Goal: Task Accomplishment & Management: Complete application form

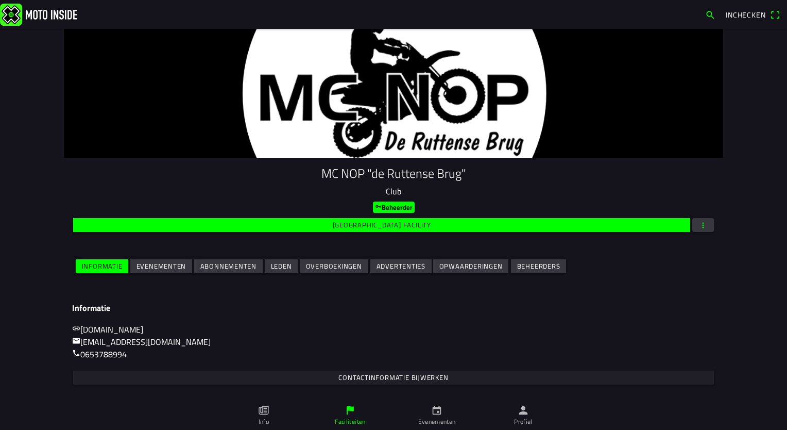
click at [0, 0] on slot "Leden" at bounding box center [0, 0] width 0 height 0
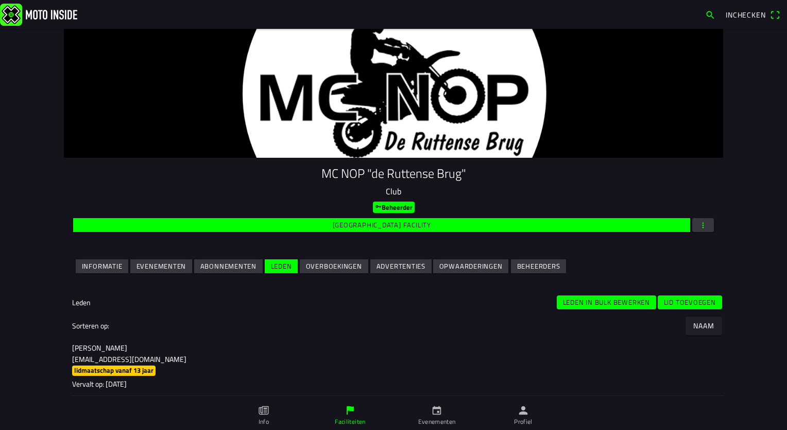
click at [0, 0] on slot "Lid toevoegen" at bounding box center [0, 0] width 0 height 0
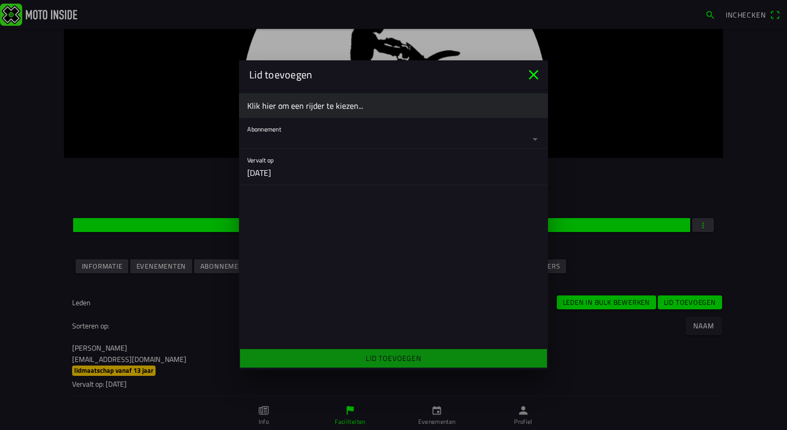
click at [350, 104] on ion-label "Klik hier om een rijder te kiezen..." at bounding box center [393, 105] width 293 height 12
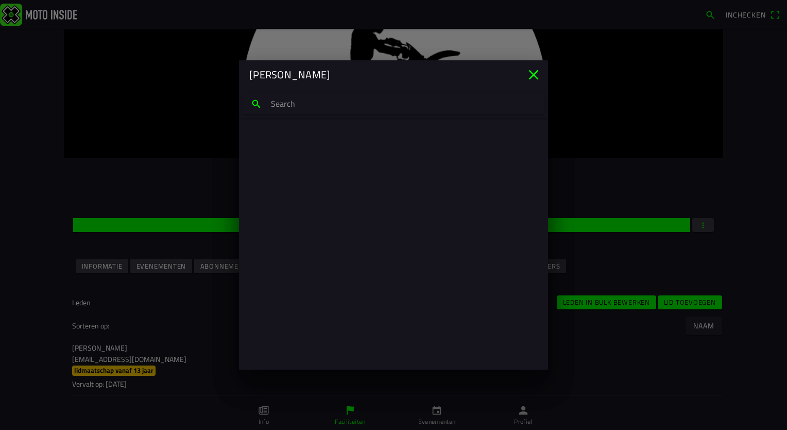
click at [347, 106] on input "search text" at bounding box center [394, 104] width 302 height 22
type input "[PERSON_NAME]"
click at [292, 184] on p "[EMAIL_ADDRESS][DOMAIN_NAME]" at bounding box center [394, 186] width 276 height 10
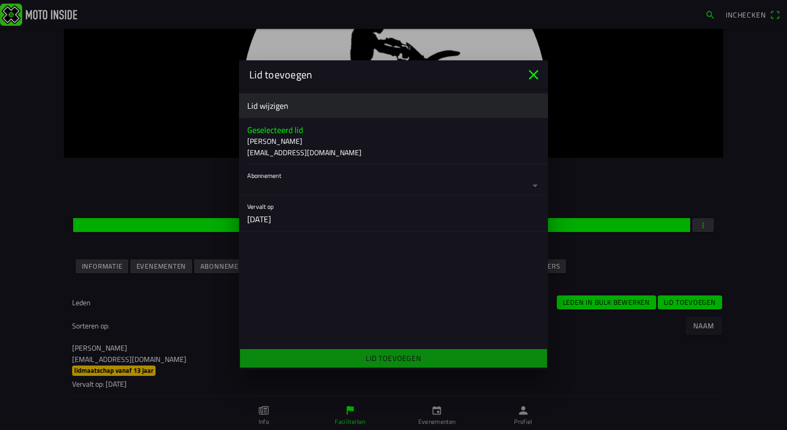
click at [297, 184] on button "button" at bounding box center [397, 179] width 301 height 30
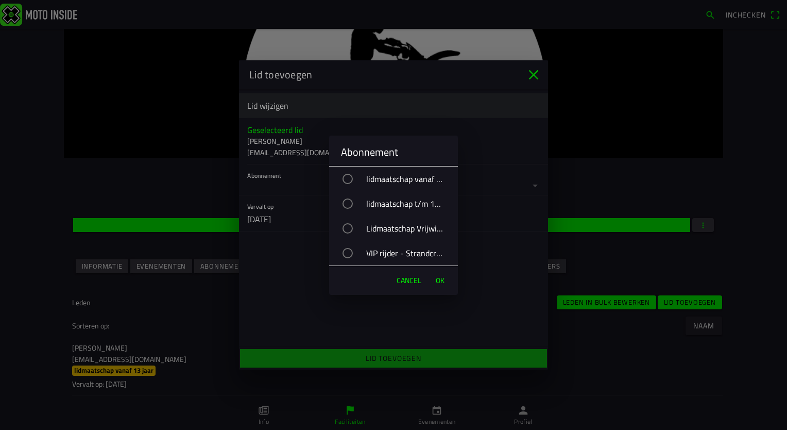
click at [345, 253] on div "button" at bounding box center [348, 253] width 10 height 10
click at [437, 279] on span "OK" at bounding box center [440, 280] width 9 height 10
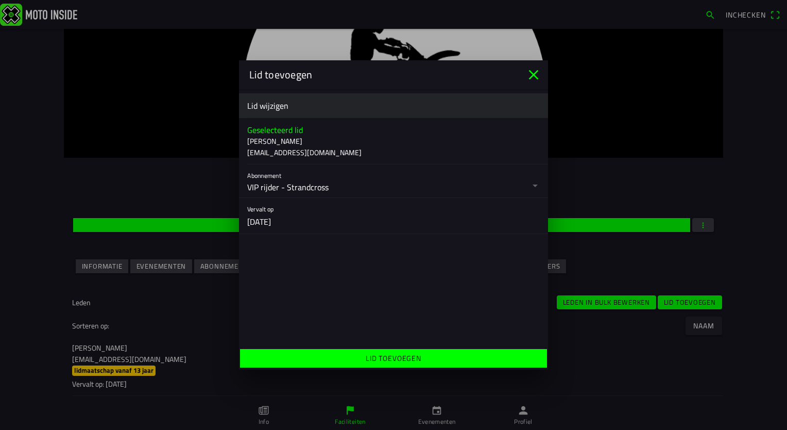
click at [392, 357] on ion-label "Lid toevoegen" at bounding box center [394, 357] width 56 height 11
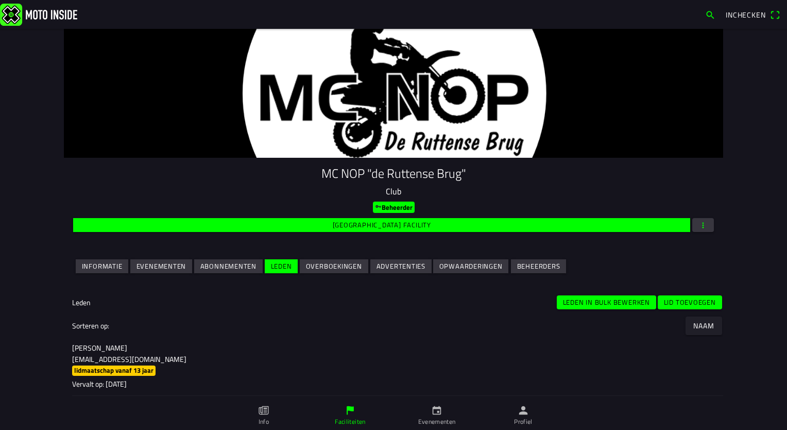
click at [0, 0] on slot "Leden" at bounding box center [0, 0] width 0 height 0
click at [0, 0] on slot "Lid toevoegen" at bounding box center [0, 0] width 0 height 0
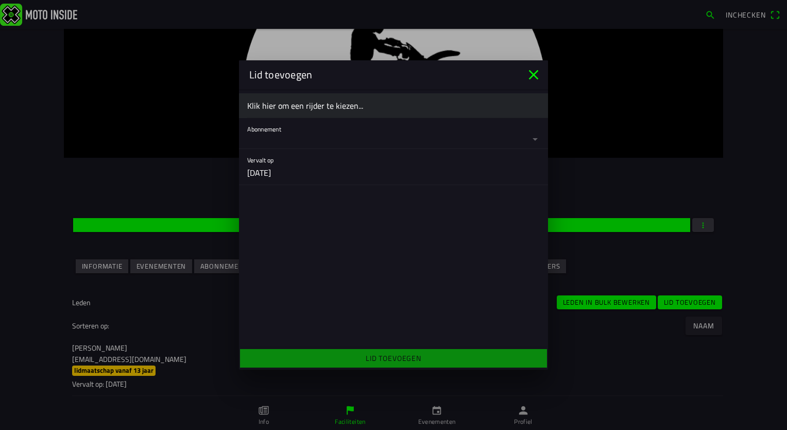
click at [299, 132] on button "button" at bounding box center [397, 133] width 301 height 30
click at [299, 106] on ion-backdrop at bounding box center [393, 215] width 787 height 430
click at [299, 106] on ion-label "Klik hier om een rijder te kiezen..." at bounding box center [393, 105] width 293 height 12
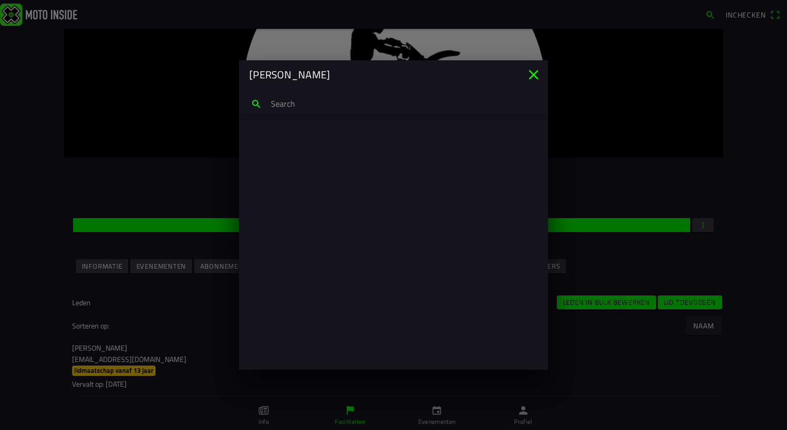
click at [299, 106] on input "search text" at bounding box center [394, 104] width 302 height 22
type input "[PERSON_NAME]"
click at [285, 144] on p "[PERSON_NAME]" at bounding box center [394, 141] width 276 height 10
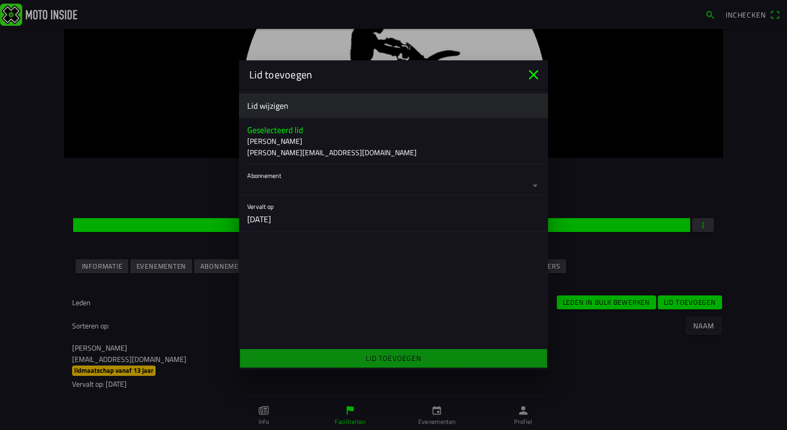
click at [299, 181] on button "button" at bounding box center [397, 179] width 301 height 30
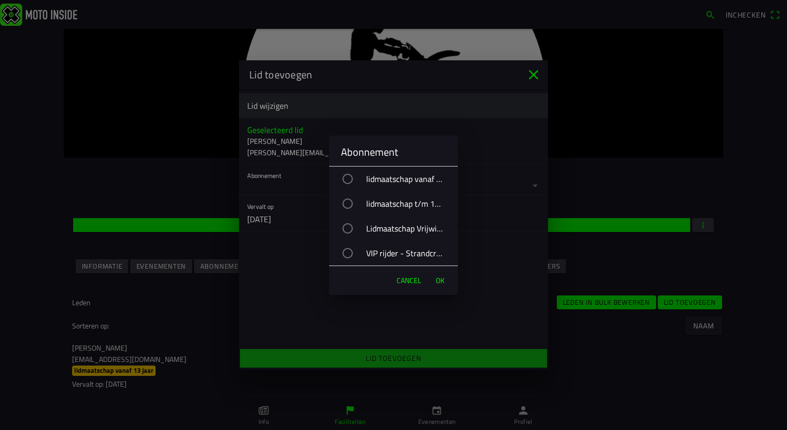
click at [350, 251] on div "button" at bounding box center [348, 253] width 10 height 10
click at [442, 278] on span "OK" at bounding box center [440, 280] width 9 height 10
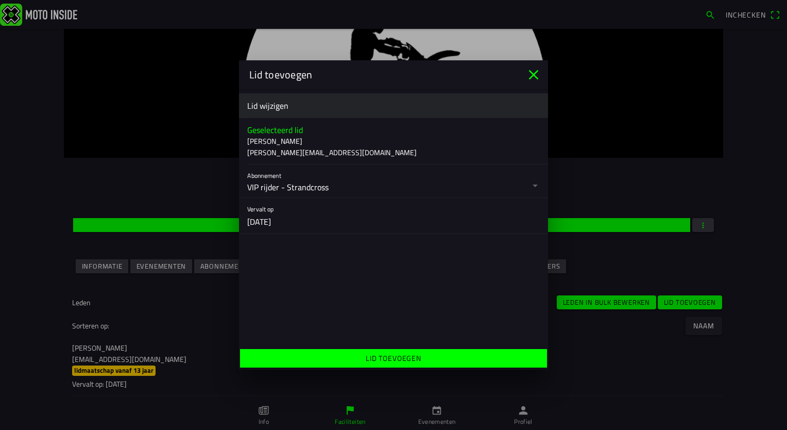
click at [423, 358] on span "Lid toevoegen" at bounding box center [393, 358] width 291 height 19
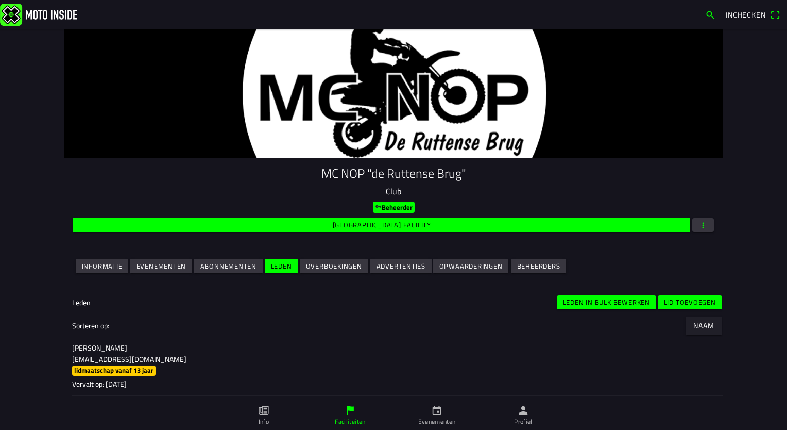
click at [0, 0] on slot "Lid toevoegen" at bounding box center [0, 0] width 0 height 0
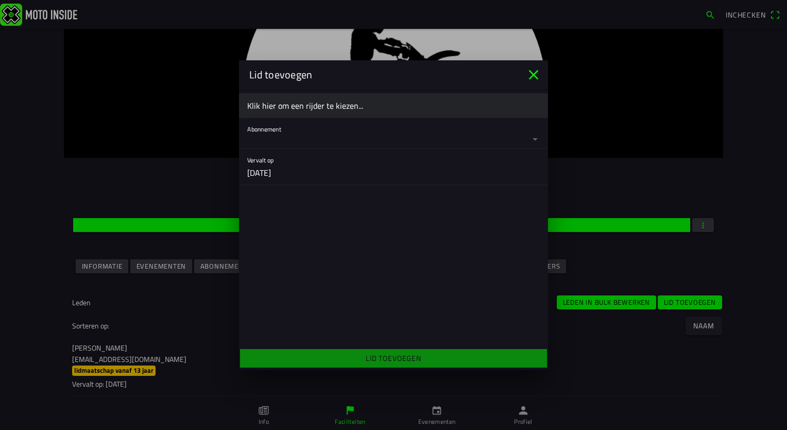
click at [291, 110] on ion-label "Klik hier om een rijder te kiezen..." at bounding box center [393, 105] width 293 height 12
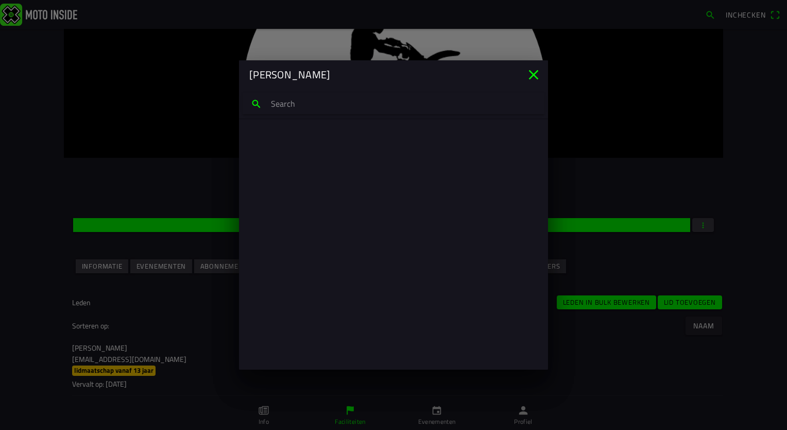
click at [291, 109] on input "search text" at bounding box center [394, 104] width 302 height 22
type input "booij"
click at [313, 187] on p "[EMAIL_ADDRESS][DOMAIN_NAME]" at bounding box center [394, 186] width 276 height 10
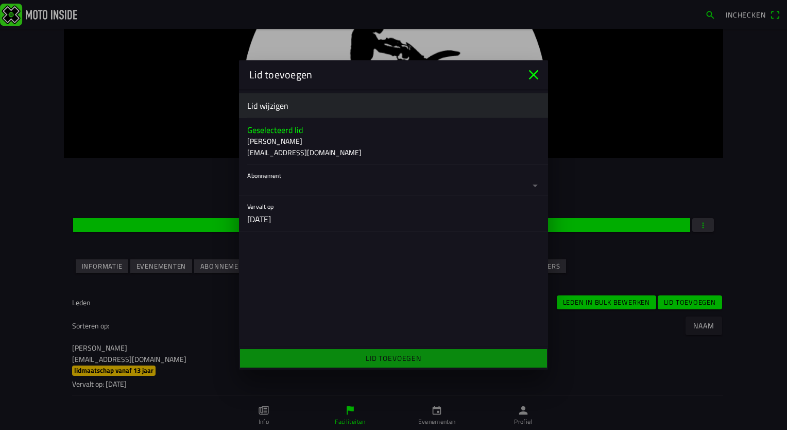
click at [536, 187] on button "button" at bounding box center [397, 179] width 301 height 30
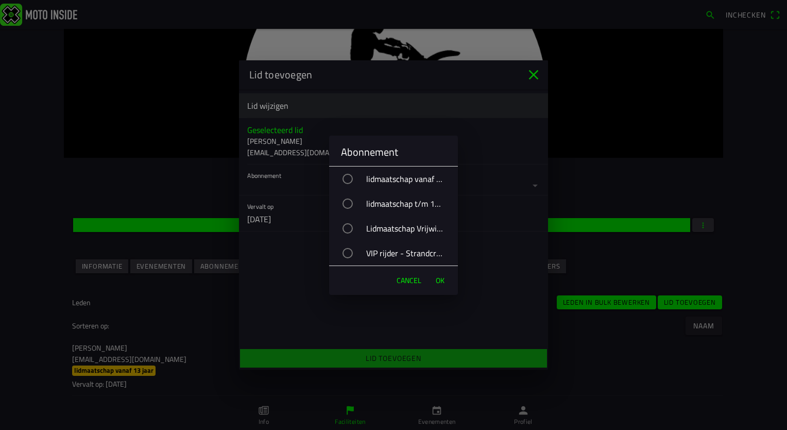
click at [354, 180] on div "lidmaatschap vanaf 13 jaar" at bounding box center [399, 179] width 119 height 26
click at [439, 280] on span "OK" at bounding box center [440, 280] width 9 height 10
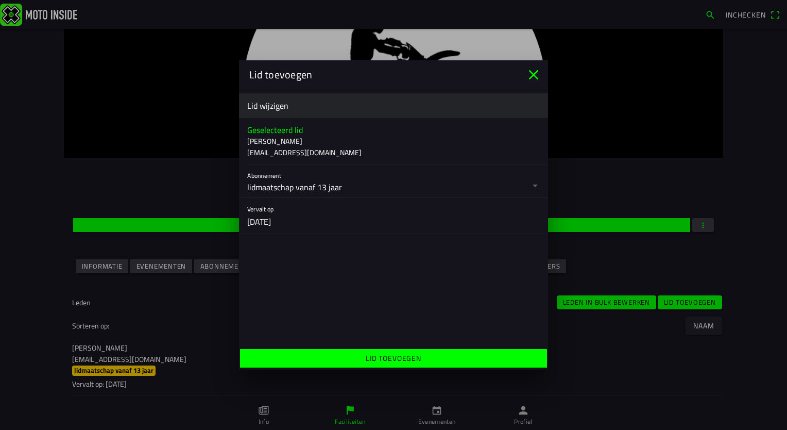
click at [429, 354] on span "Lid toevoegen" at bounding box center [393, 358] width 291 height 19
